Goal: Transaction & Acquisition: Obtain resource

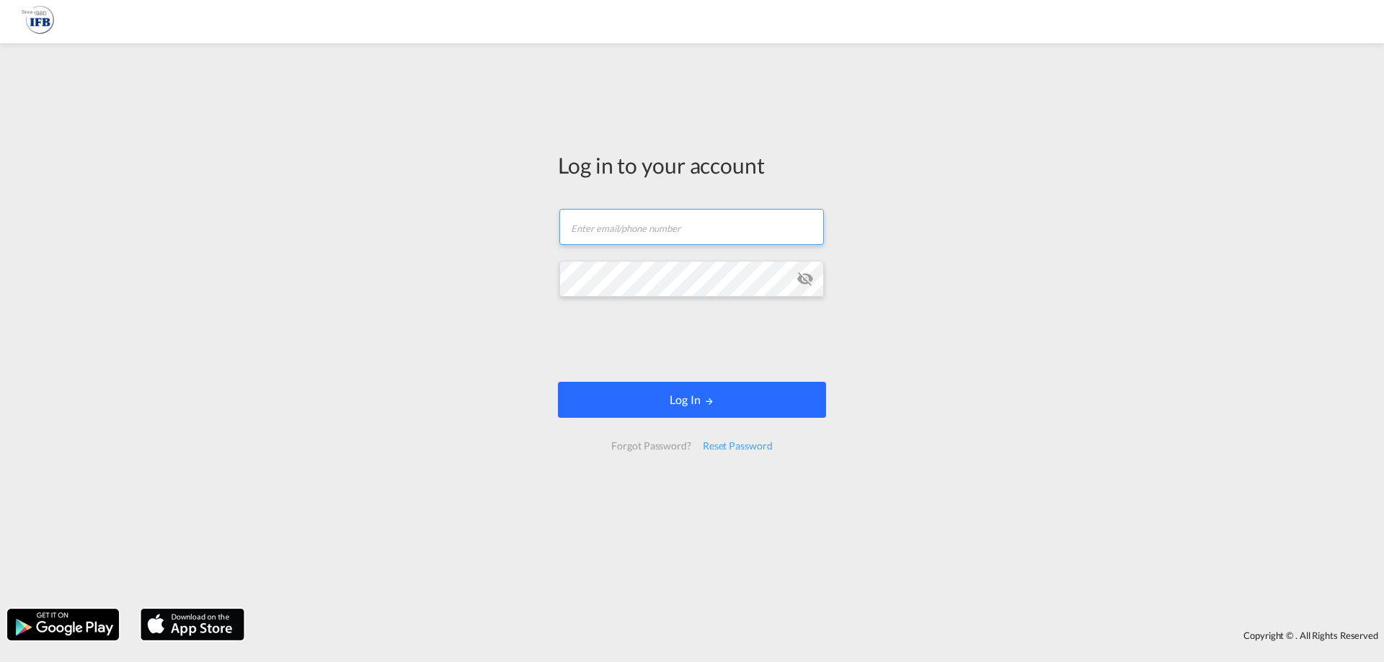
type input "s.lequeux@france-ifbgroup.net"
click at [672, 409] on button "Log In" at bounding box center [692, 400] width 268 height 36
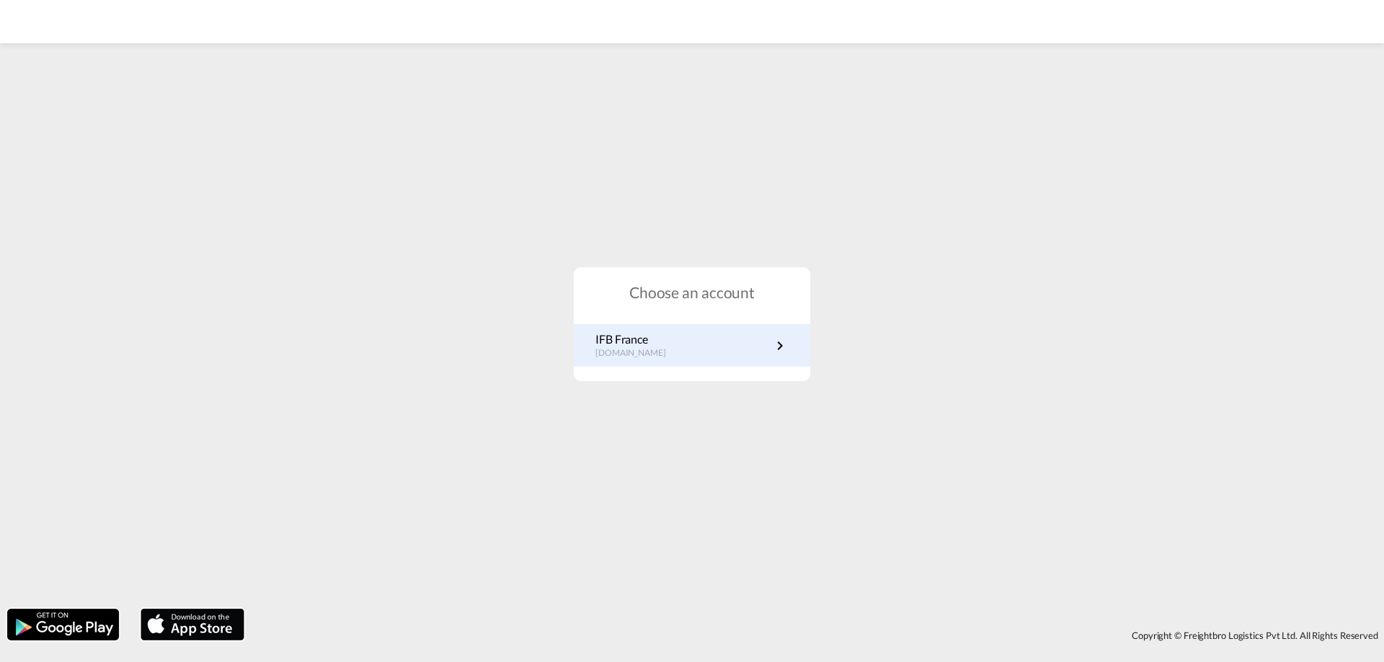
click at [760, 365] on div "IFB France fr.portal.ifb.com" at bounding box center [692, 345] width 236 height 43
click at [719, 333] on link "IFB France fr.portal.ifb.com" at bounding box center [691, 346] width 193 height 28
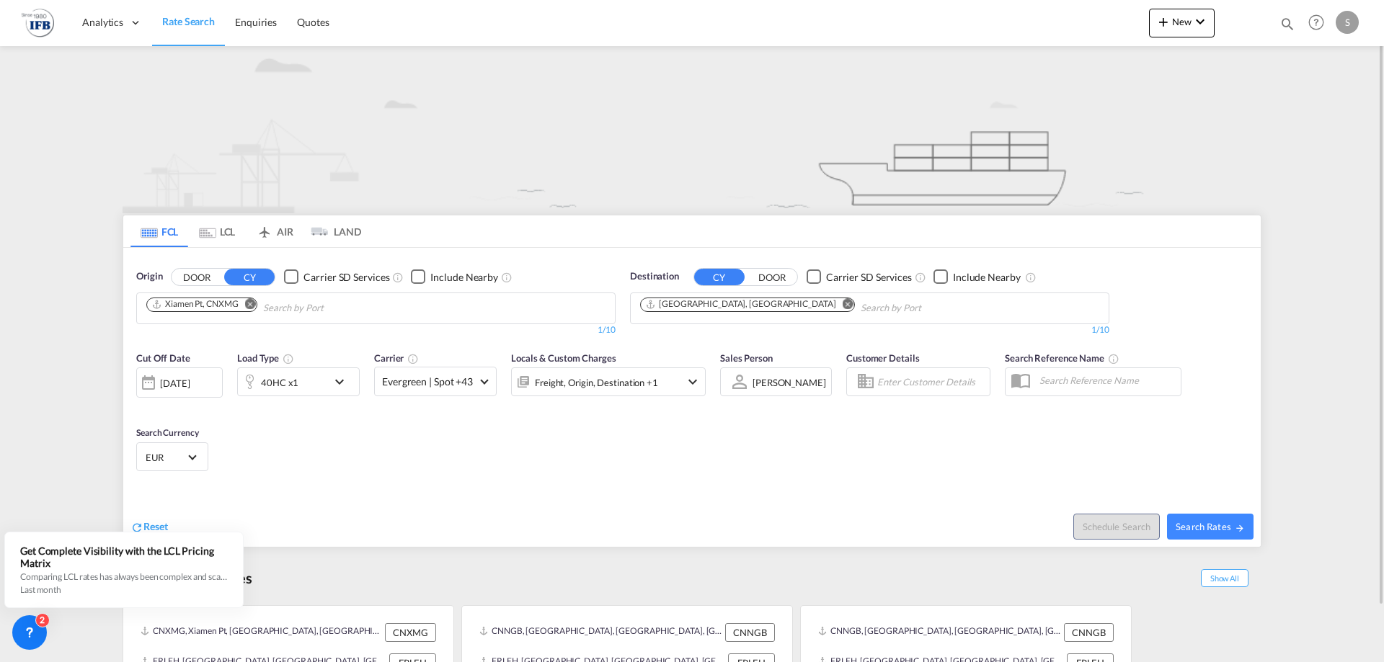
click at [253, 307] on md-icon "Remove" at bounding box center [250, 303] width 11 height 11
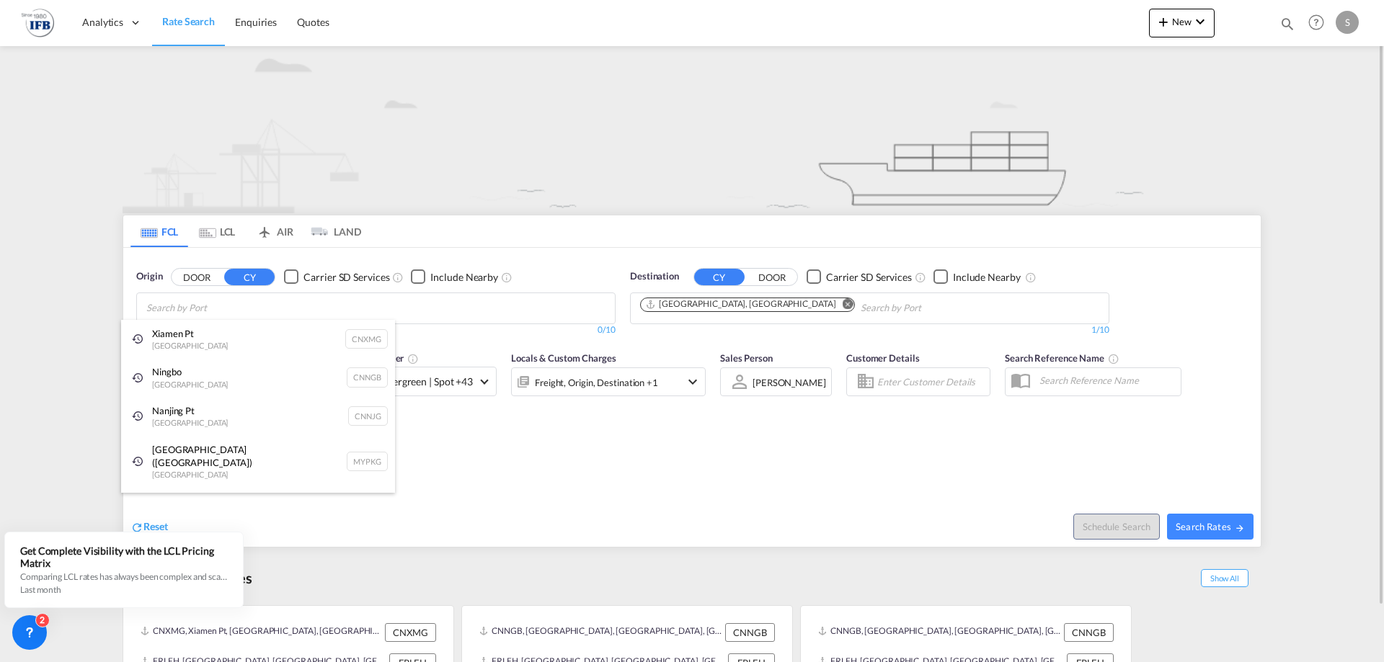
type input "t"
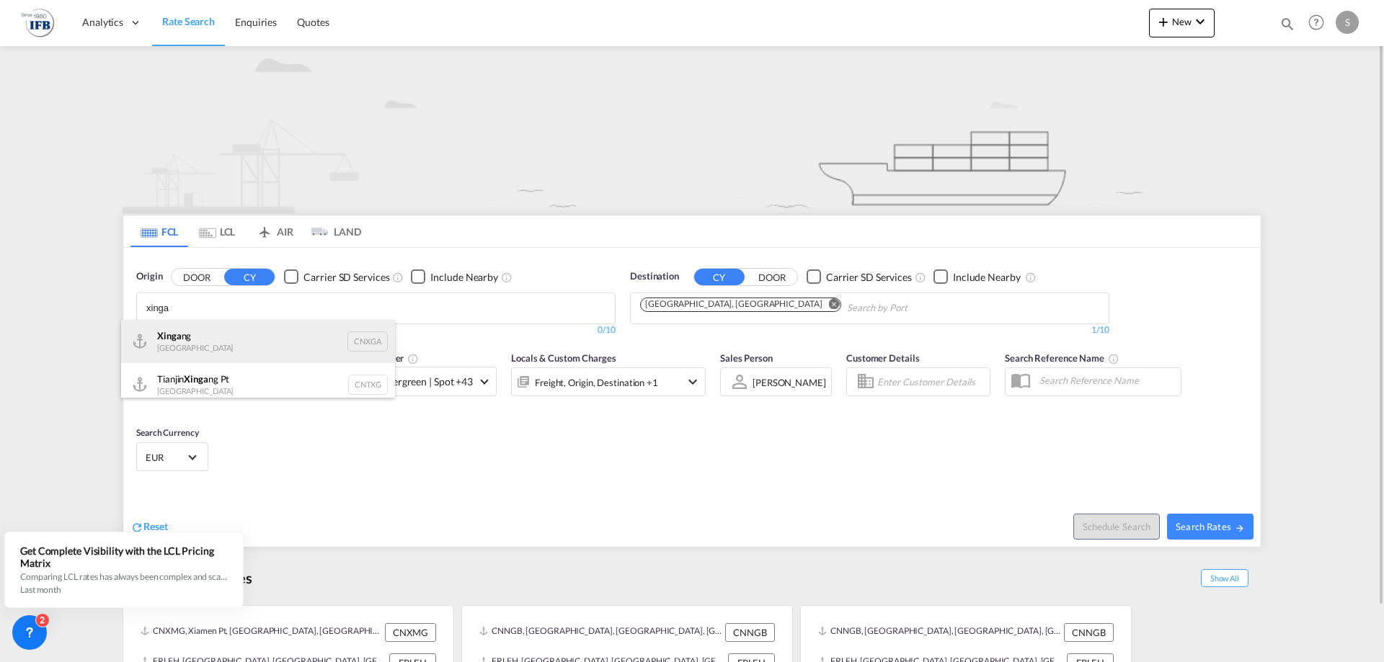
type input "xinga"
click at [216, 347] on div "Xinga ng China CNXGA" at bounding box center [258, 341] width 274 height 43
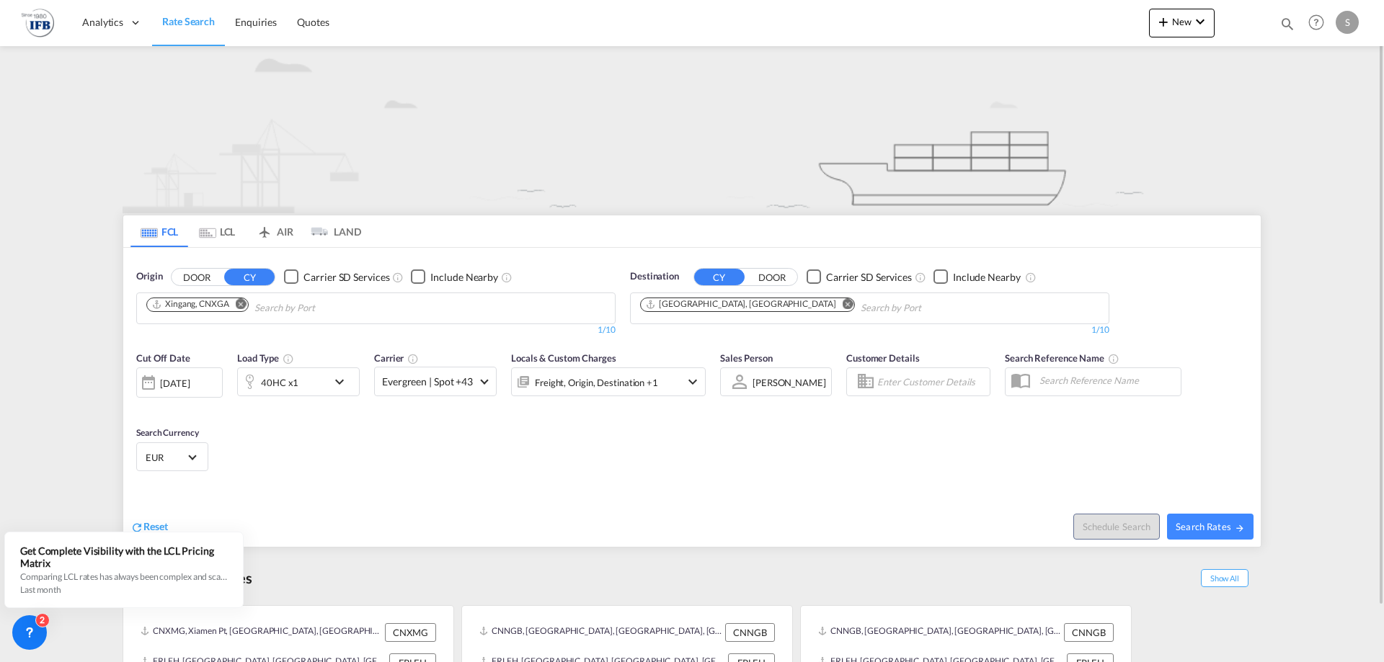
click at [186, 389] on div "[DATE]" at bounding box center [175, 383] width 30 height 13
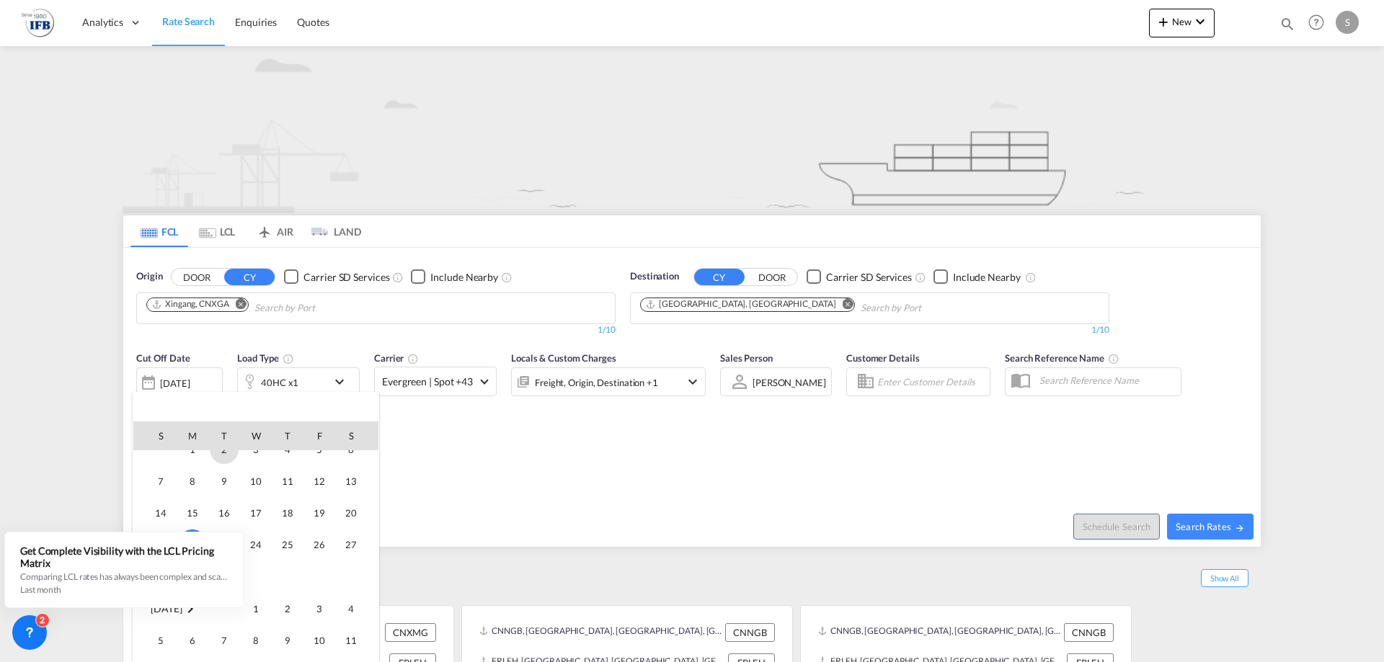
scroll to position [645, 0]
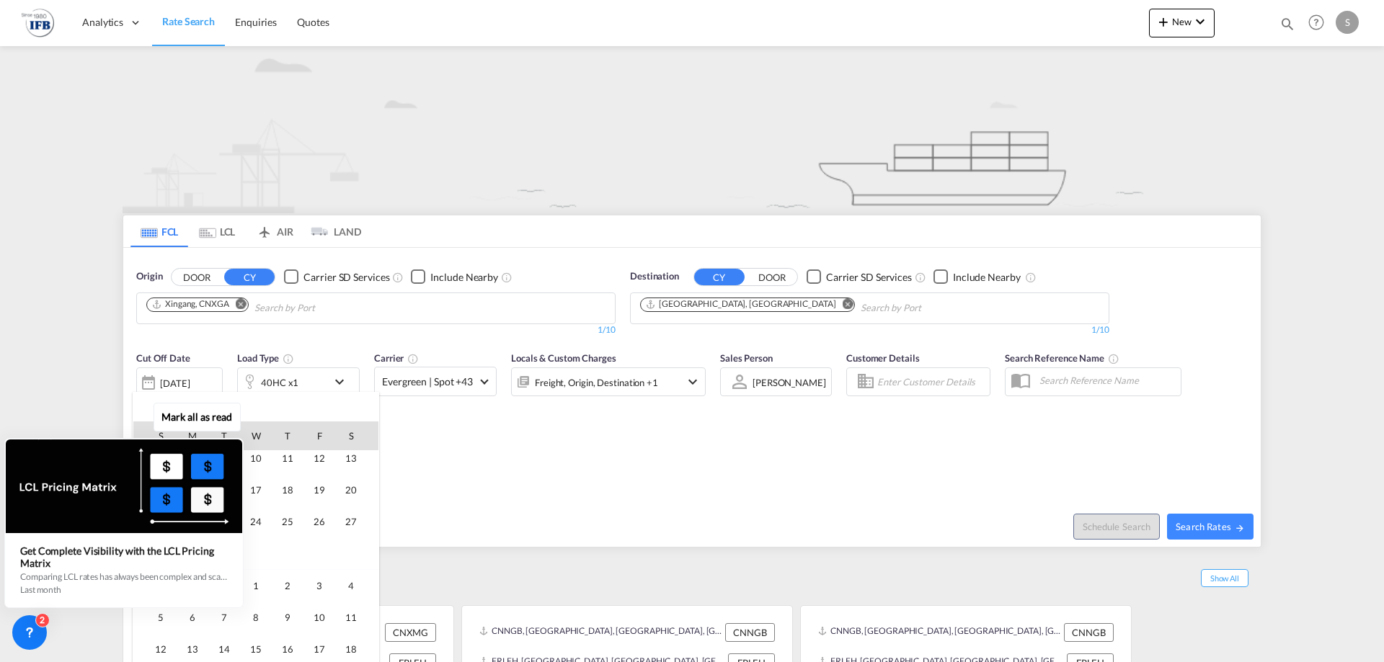
click at [254, 578] on div "Mark all as read Get Complete Visibility with the LCL Pricing Matrix Comparing …" at bounding box center [127, 509] width 261 height 200
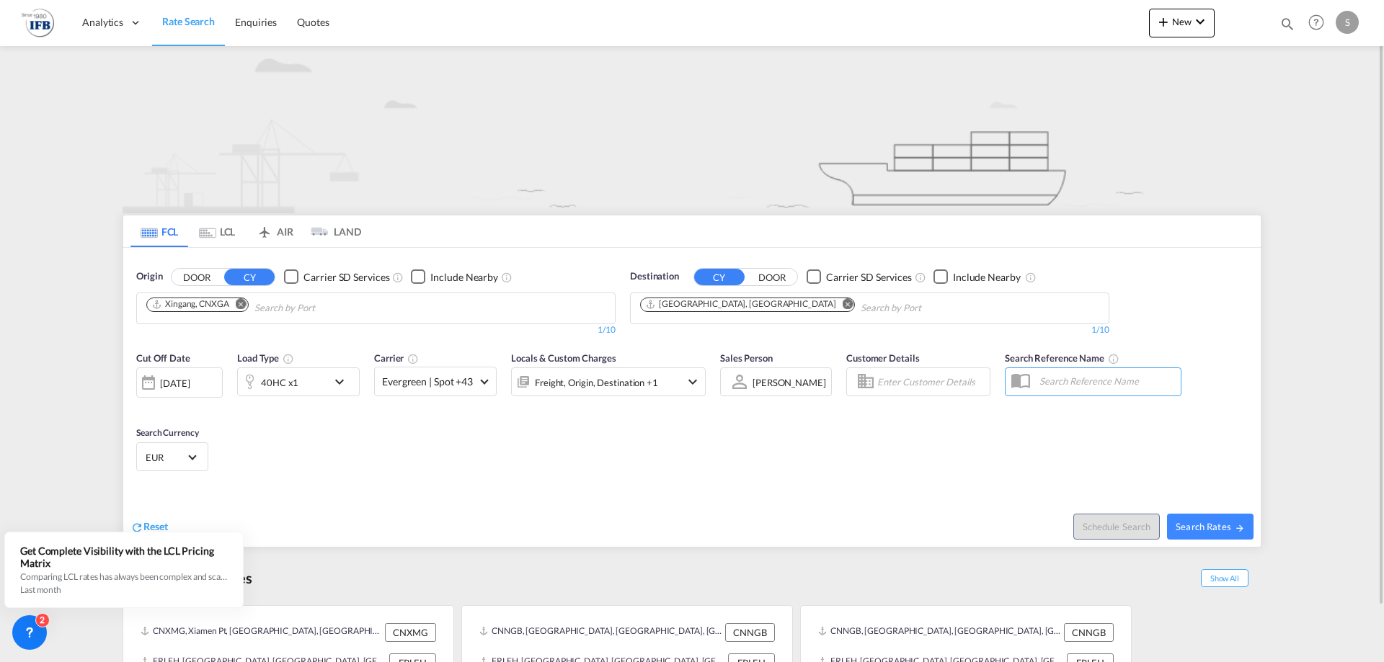
click at [198, 395] on div "[DATE]" at bounding box center [179, 383] width 86 height 30
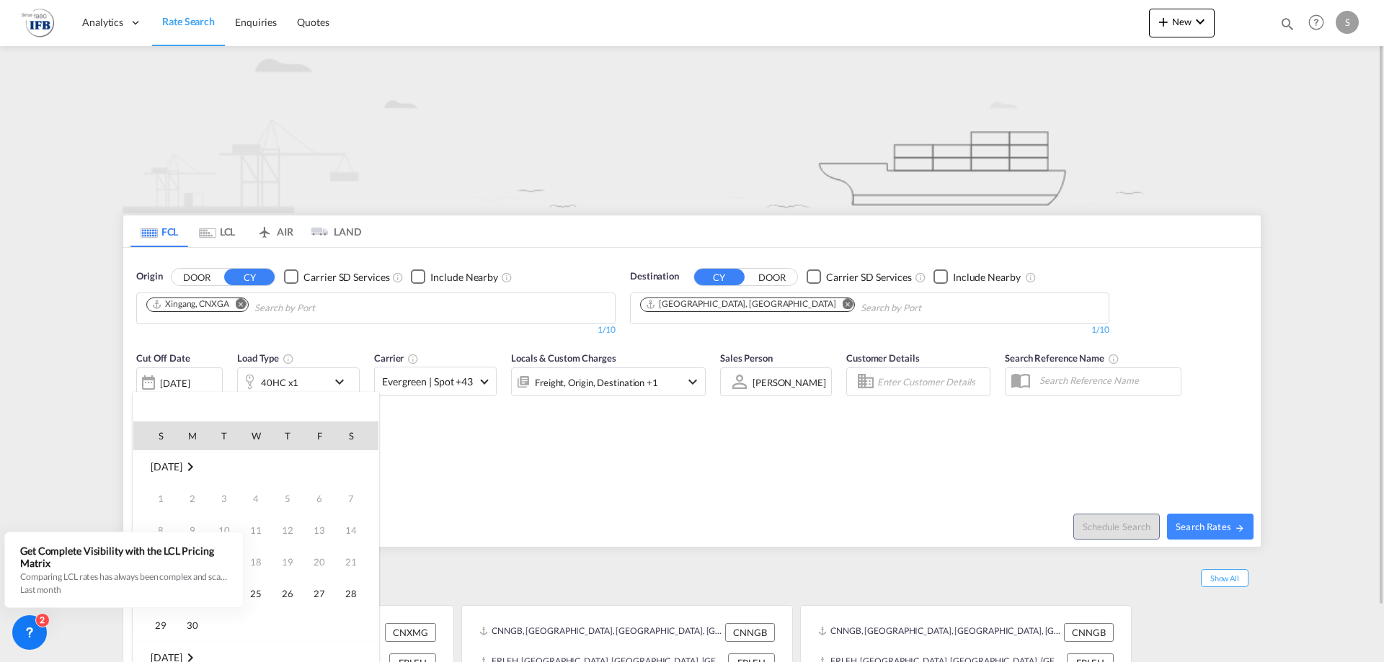
scroll to position [573, 0]
click at [256, 650] on span "1" at bounding box center [255, 658] width 29 height 29
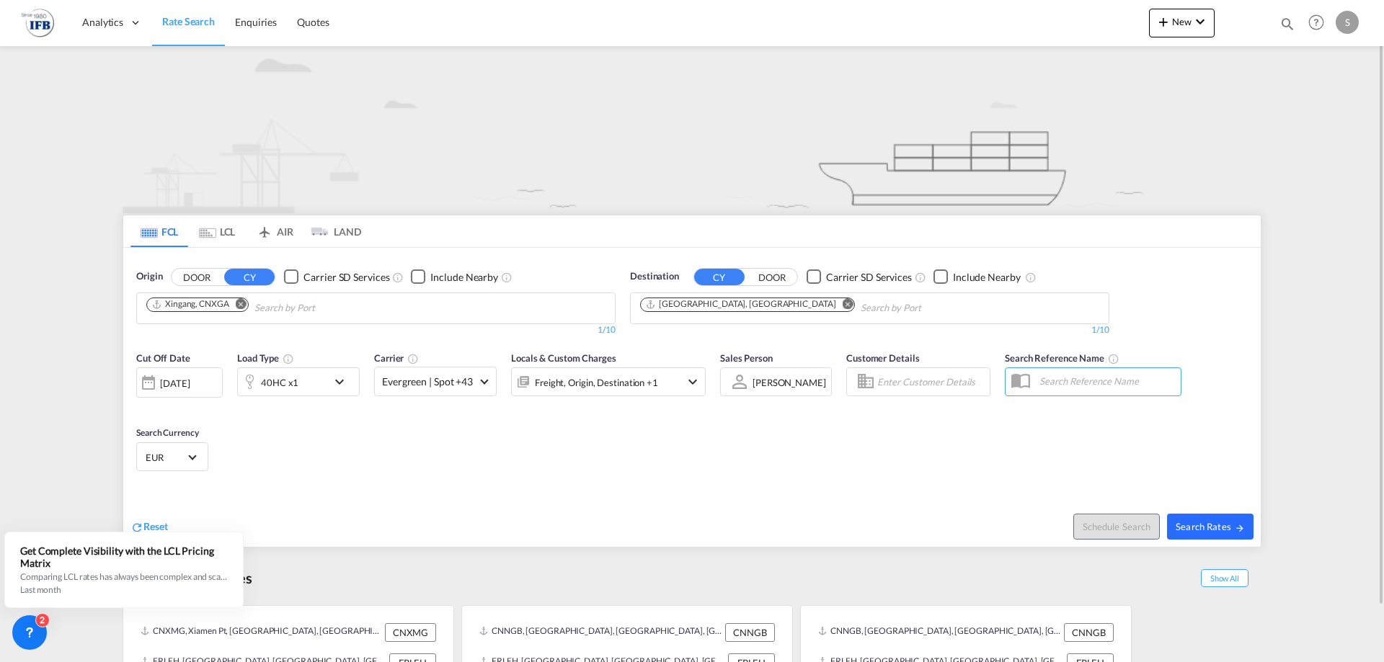
click at [1221, 538] on button "Search Rates" at bounding box center [1210, 527] width 86 height 26
type input "CNXGA to FRLEH / [DATE]"
